Goal: Find specific page/section: Find specific page/section

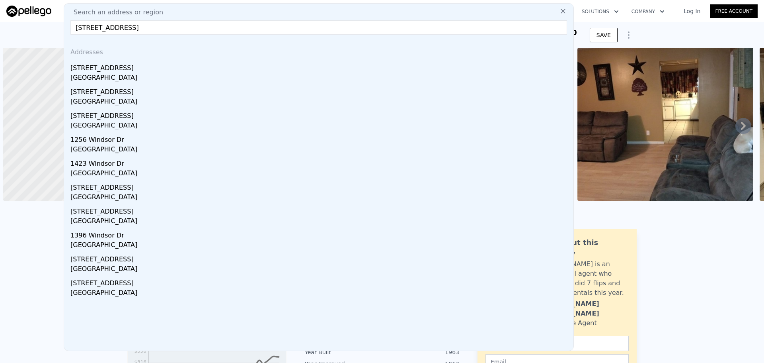
scroll to position [0, 3]
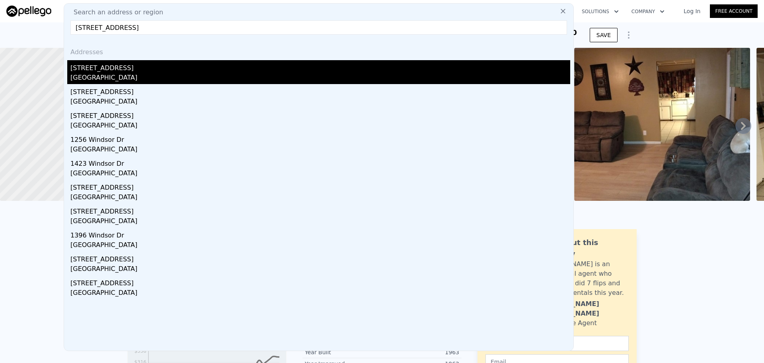
type input "[STREET_ADDRESS]"
click at [136, 72] on div "[STREET_ADDRESS]" at bounding box center [320, 66] width 500 height 13
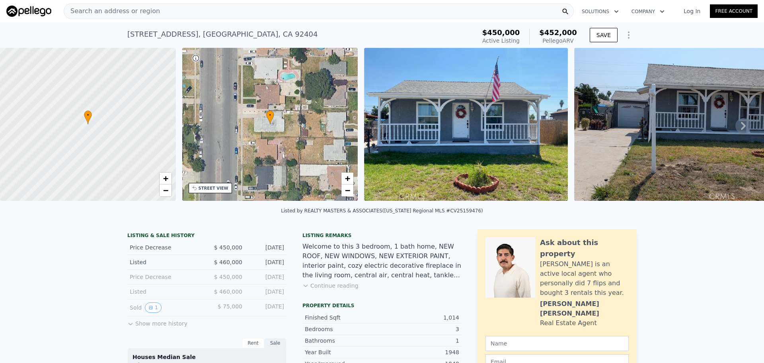
click at [209, 186] on div "STREET VIEW" at bounding box center [214, 188] width 30 height 6
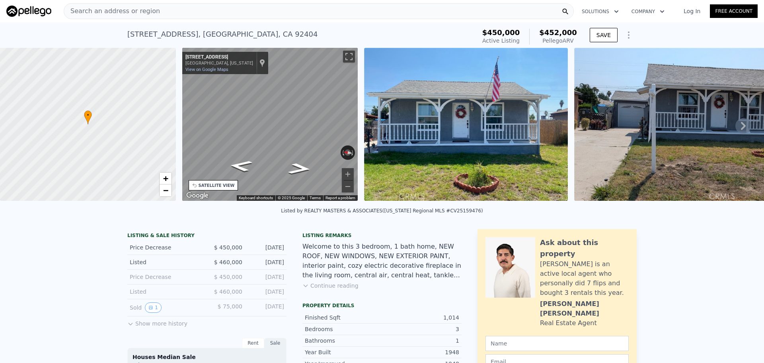
click at [130, 100] on div "• + − • + − STREET VIEW ← Move left → Move right ↑ Move up ↓ Move down + Zoom i…" at bounding box center [382, 126] width 764 height 156
click at [191, 9] on div "Search an address or region" at bounding box center [319, 11] width 510 height 16
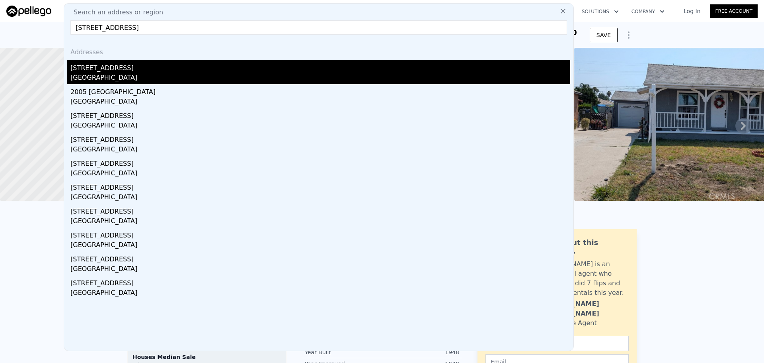
type input "[STREET_ADDRESS]"
click at [140, 72] on div "[STREET_ADDRESS]" at bounding box center [320, 66] width 500 height 13
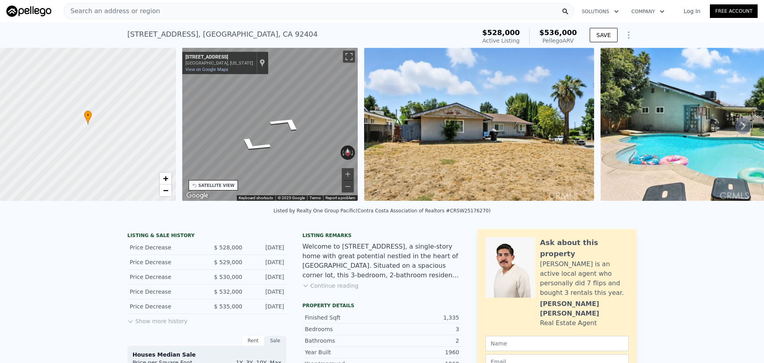
click at [373, 117] on div "• + − • + − STREET VIEW ← Move left → Move right ↑ Move up ↓ Move down + Zoom i…" at bounding box center [382, 126] width 764 height 156
